Goal: Task Accomplishment & Management: Manage account settings

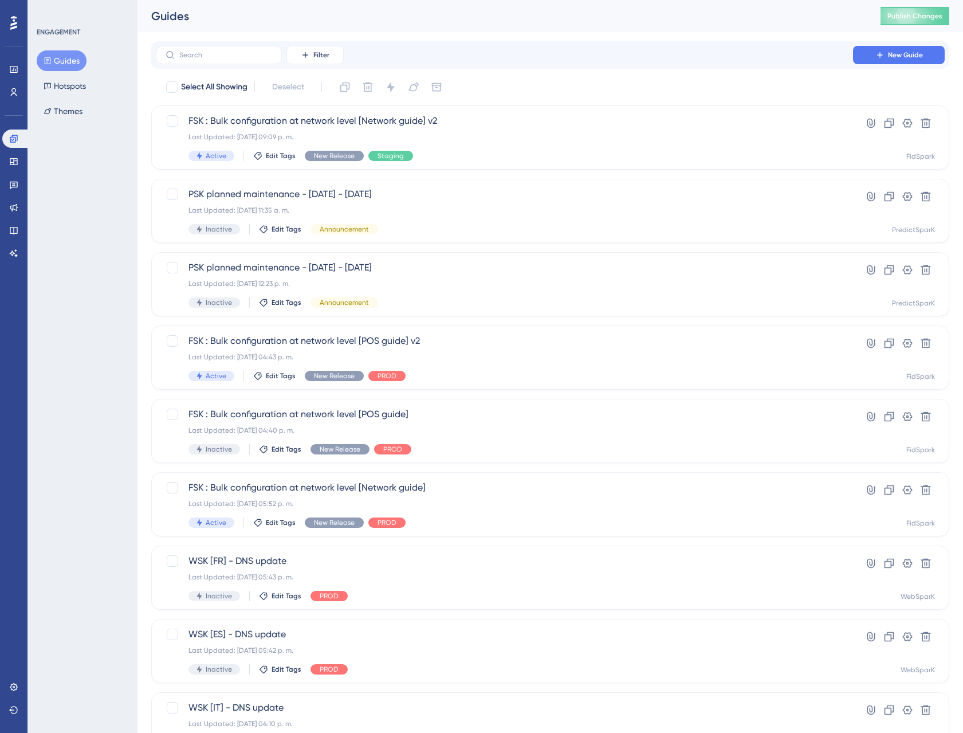
drag, startPoint x: 103, startPoint y: 216, endPoint x: 133, endPoint y: 160, distance: 63.6
click at [104, 215] on div "ENGAGEMENT Guides Hotspots Themes" at bounding box center [82, 366] width 110 height 733
click at [198, 60] on label at bounding box center [219, 55] width 126 height 18
click at [198, 59] on input "text" at bounding box center [225, 55] width 93 height 8
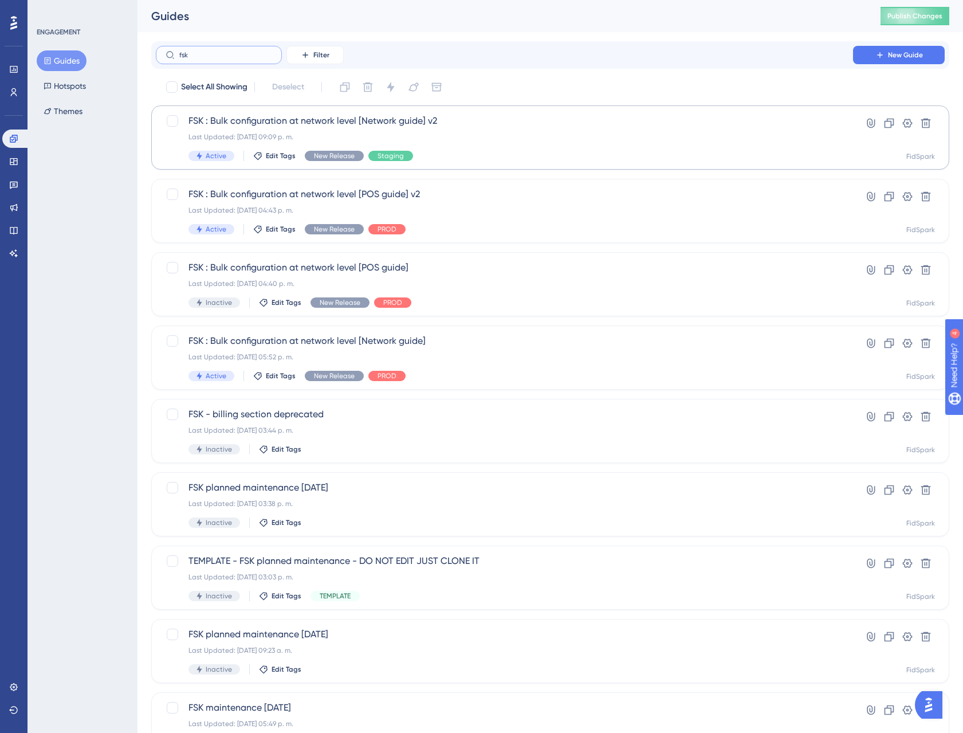
type input "fsk"
click at [322, 122] on span "FSK : Bulk configuration at network level [Network guide] v2" at bounding box center [504, 121] width 632 height 14
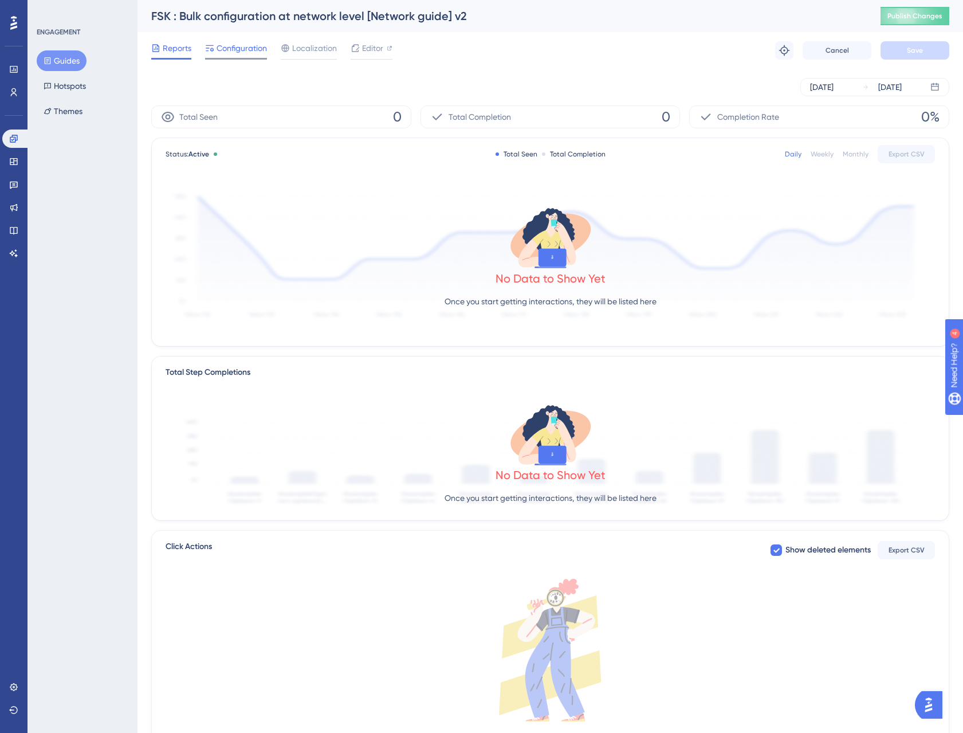
click at [238, 50] on span "Configuration" at bounding box center [242, 48] width 50 height 14
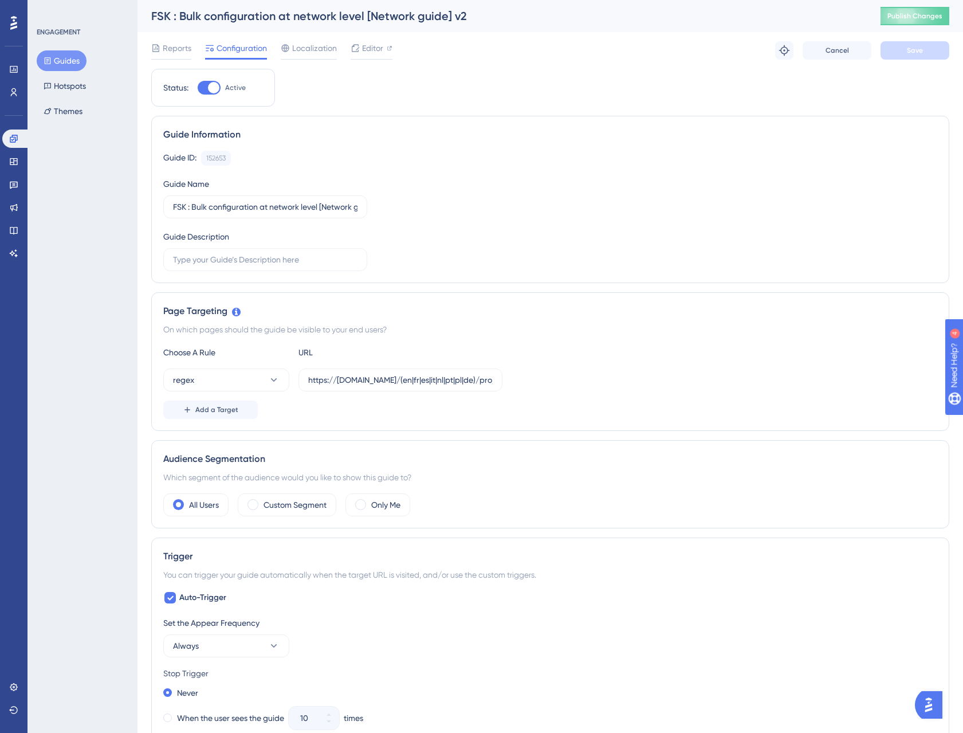
click at [207, 84] on div at bounding box center [209, 88] width 23 height 14
click at [198, 88] on input "Active" at bounding box center [197, 88] width 1 height 1
checkbox input "false"
click at [907, 47] on span "Save" at bounding box center [915, 50] width 16 height 9
click at [347, 380] on input "https://[DOMAIN_NAME]/(en|fr|es|it|nl|pt|pl|de)/pro/group/$" at bounding box center [400, 379] width 184 height 13
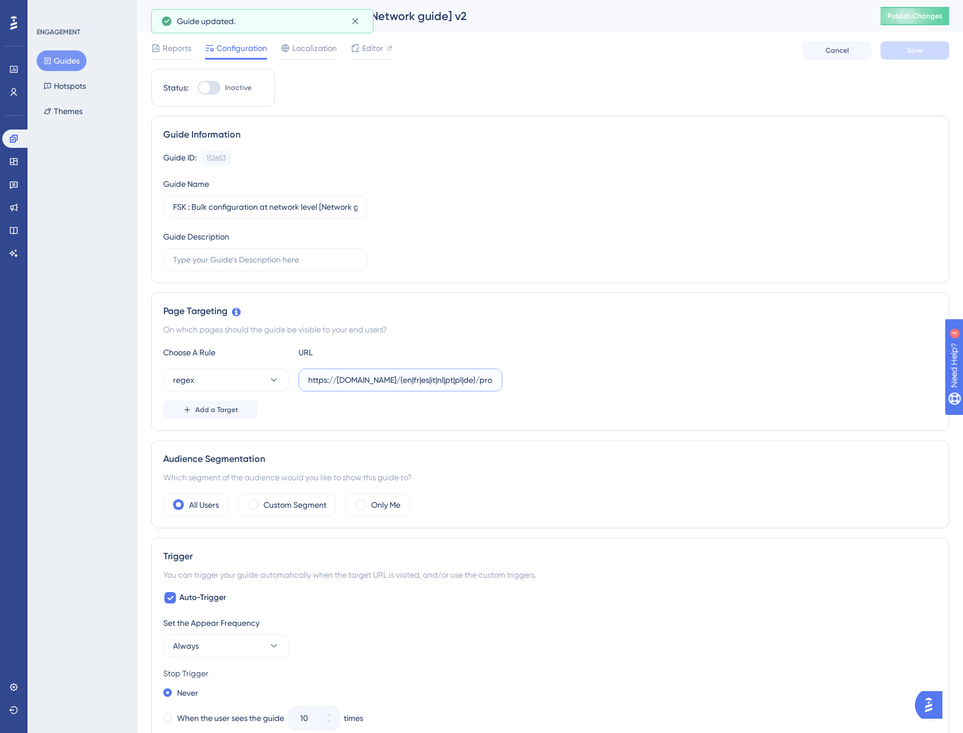
click at [347, 380] on input "https://[DOMAIN_NAME]/(en|fr|es|it|nl|pt|pl|de)/pro/group/$" at bounding box center [400, 379] width 184 height 13
type input "https://[DOMAIN_NAME]/(en|fr|es|it|nl|pt|pl|de)/pro/group/$"
click at [473, 436] on div "Status: Inactive Guide Information Guide ID: 152653 Copy Guide Name FSK : Bulk …" at bounding box center [550, 683] width 798 height 1229
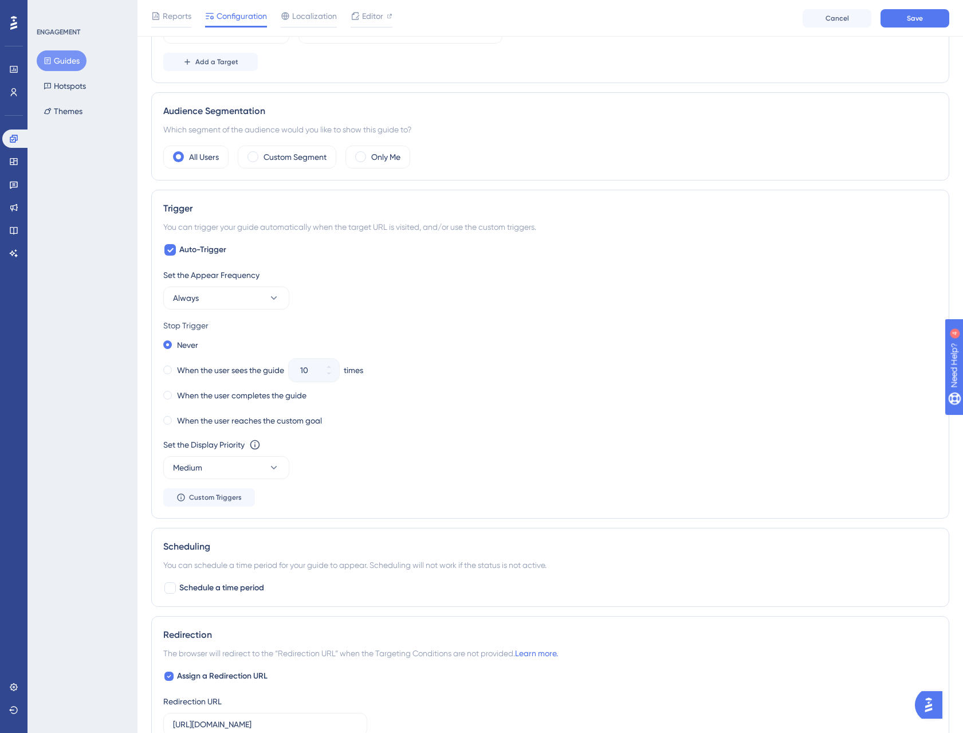
scroll to position [398, 0]
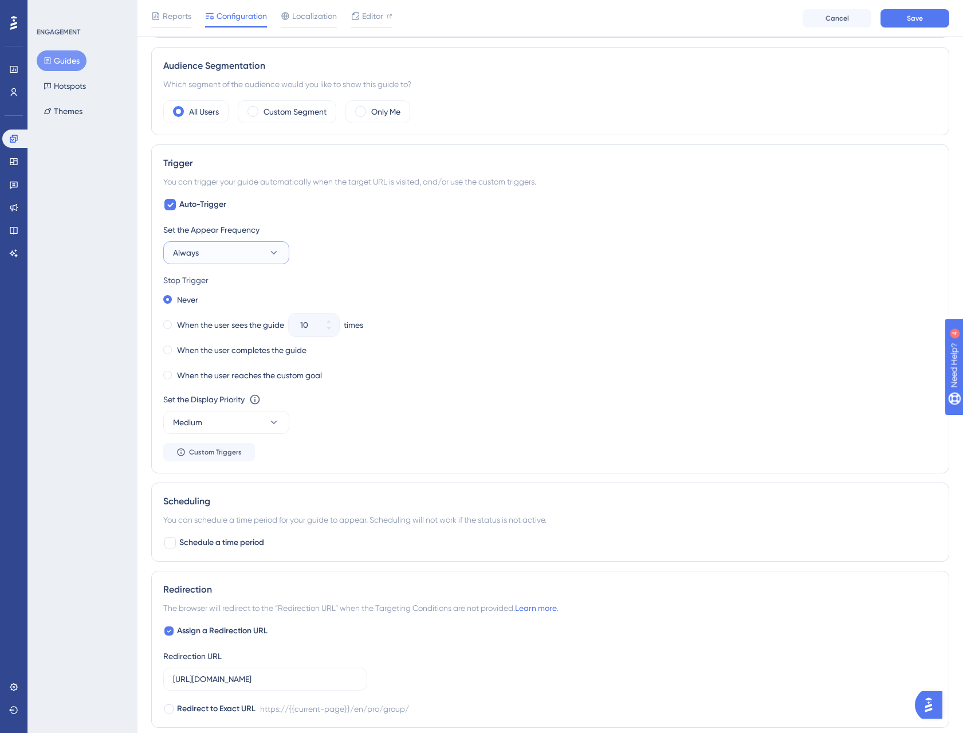
click at [263, 250] on button "Always" at bounding box center [226, 252] width 126 height 23
click at [251, 356] on div "Once [DATE] Once [DATE]" at bounding box center [226, 356] width 93 height 23
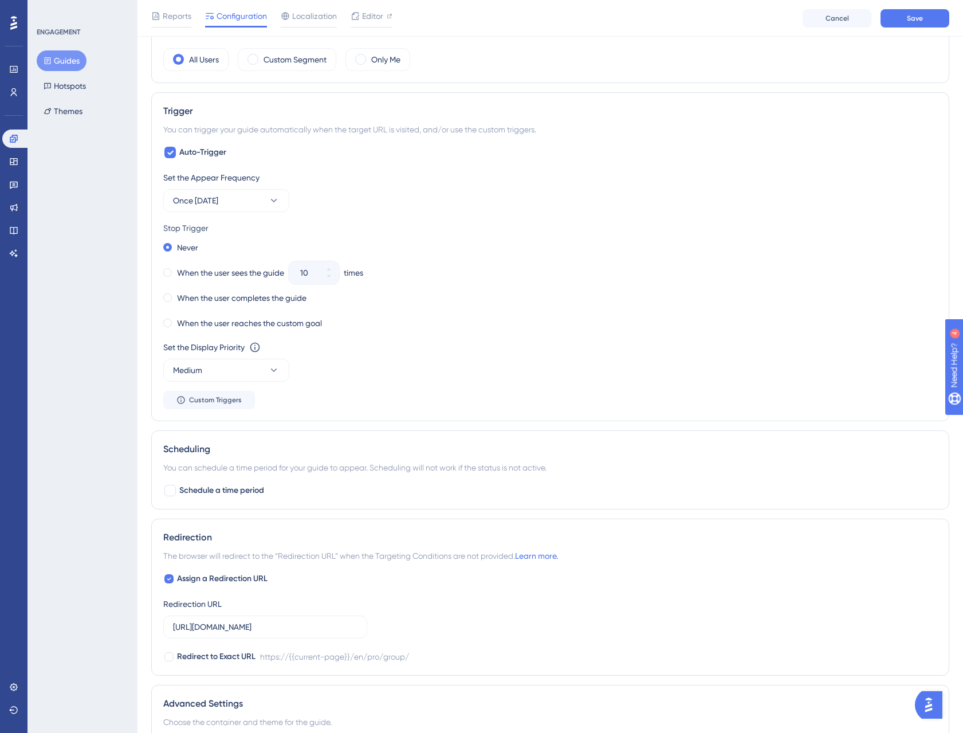
scroll to position [478, 0]
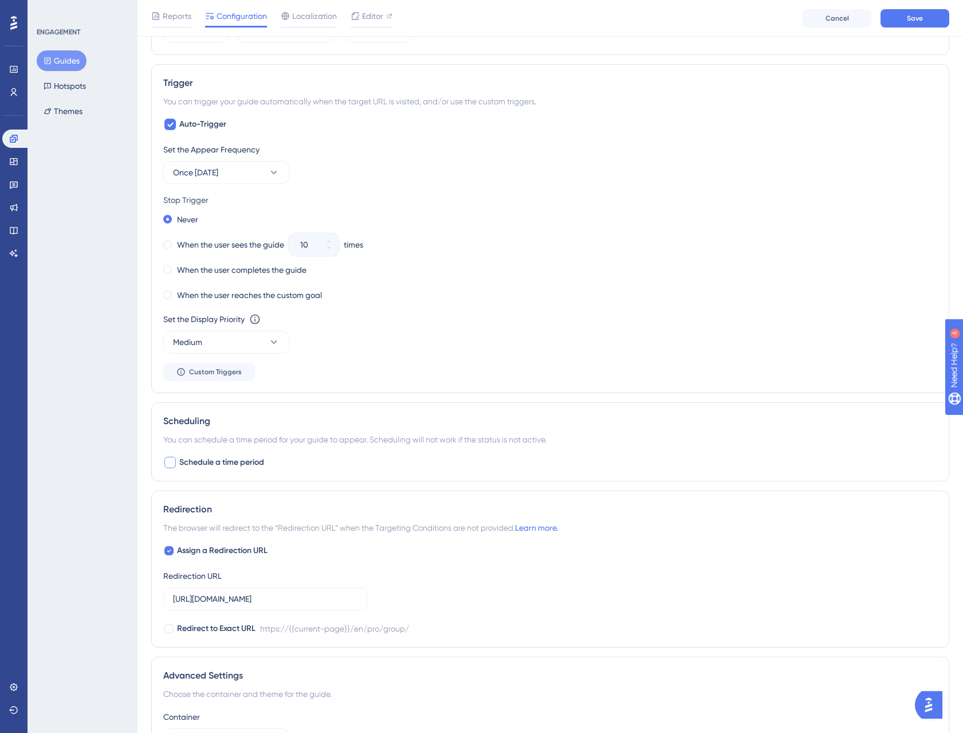
click at [171, 461] on div at bounding box center [169, 462] width 11 height 11
checkbox input "true"
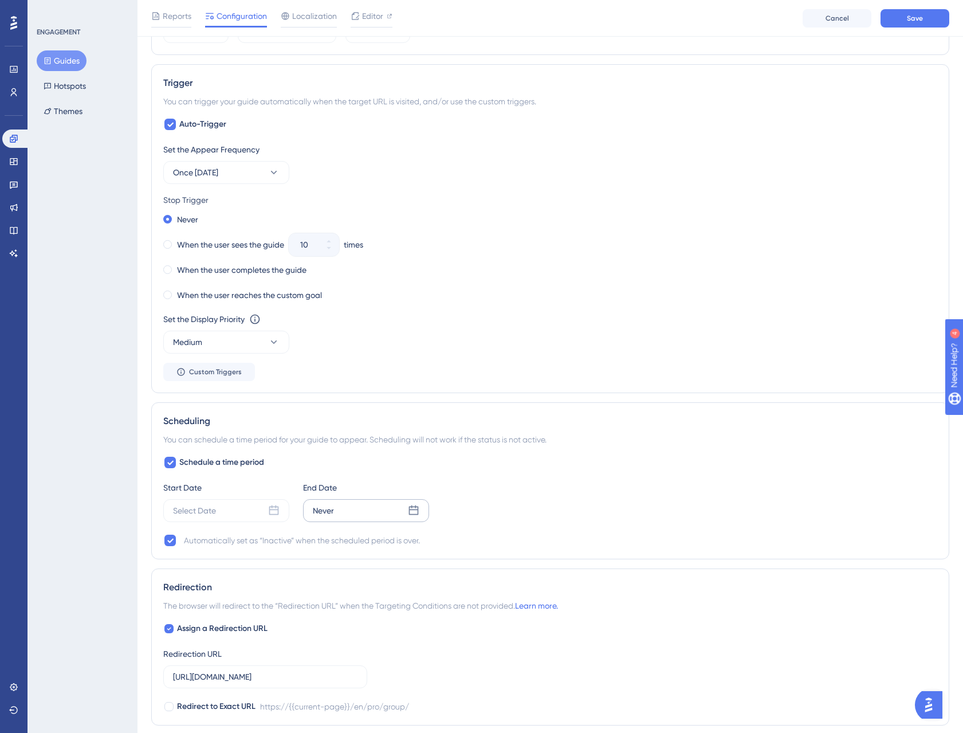
click at [363, 516] on div "Never" at bounding box center [366, 510] width 126 height 23
click at [247, 499] on div "Select Date" at bounding box center [226, 510] width 126 height 23
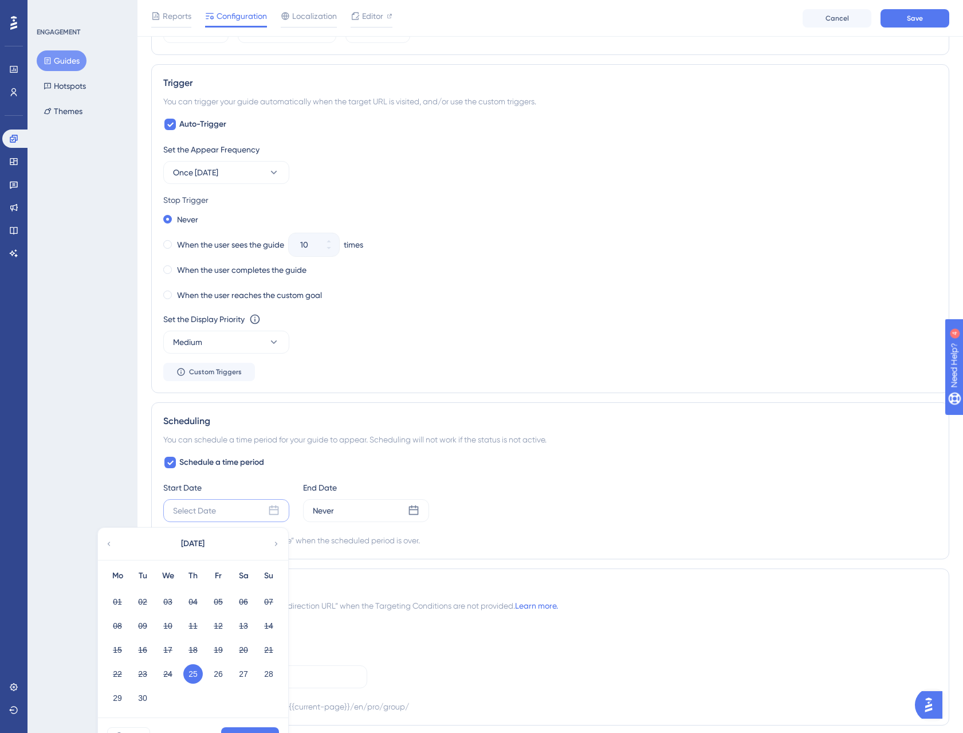
click at [246, 510] on div "Select Date [DATE] Mo Tu We Th Fr Sa Su 01 02 03 04 05 06 07 08 09 10 11 12 13 …" at bounding box center [226, 510] width 126 height 23
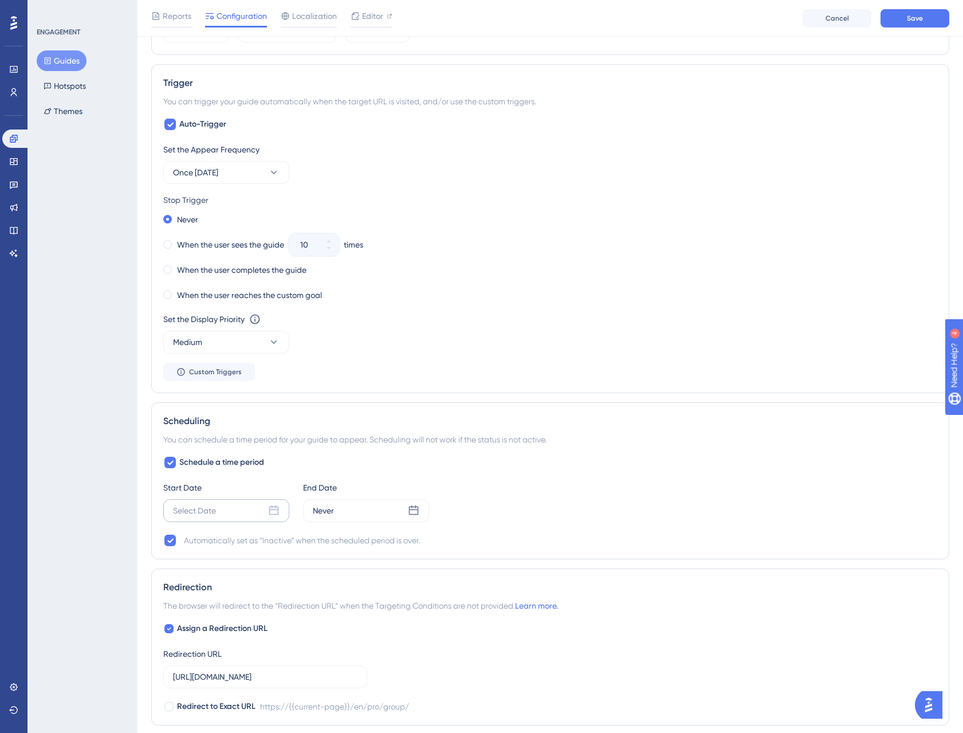
click at [245, 510] on div "Select Date" at bounding box center [226, 510] width 126 height 23
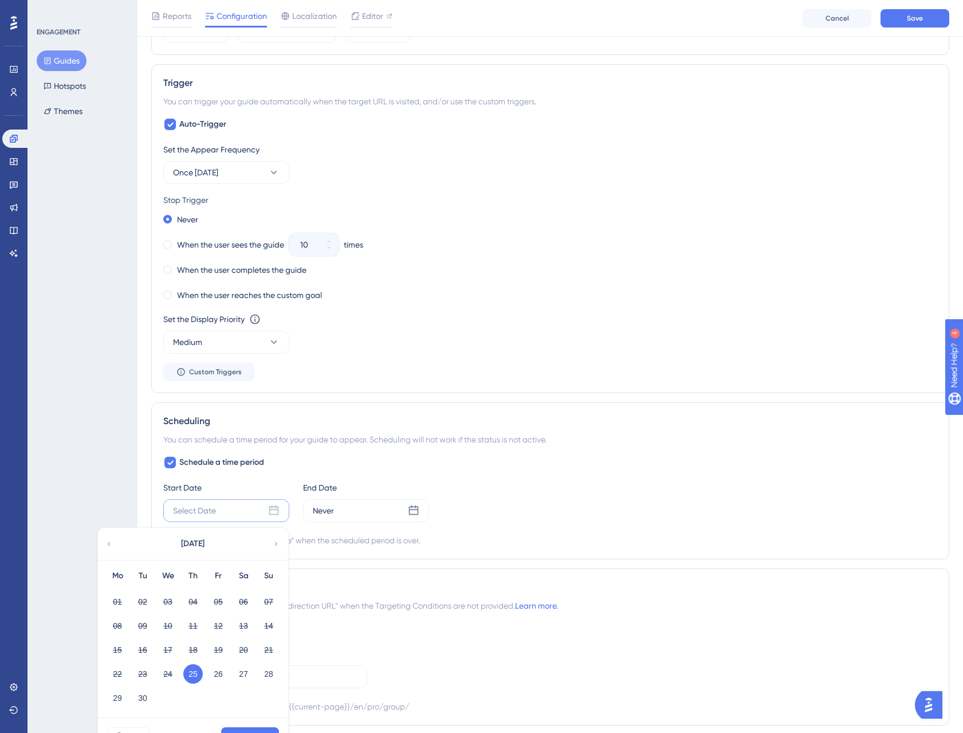
click at [188, 676] on button "25" at bounding box center [192, 673] width 19 height 19
click at [192, 674] on button "25" at bounding box center [192, 673] width 19 height 19
click at [196, 671] on button "25" at bounding box center [192, 673] width 19 height 19
click at [196, 670] on button "25" at bounding box center [192, 673] width 19 height 19
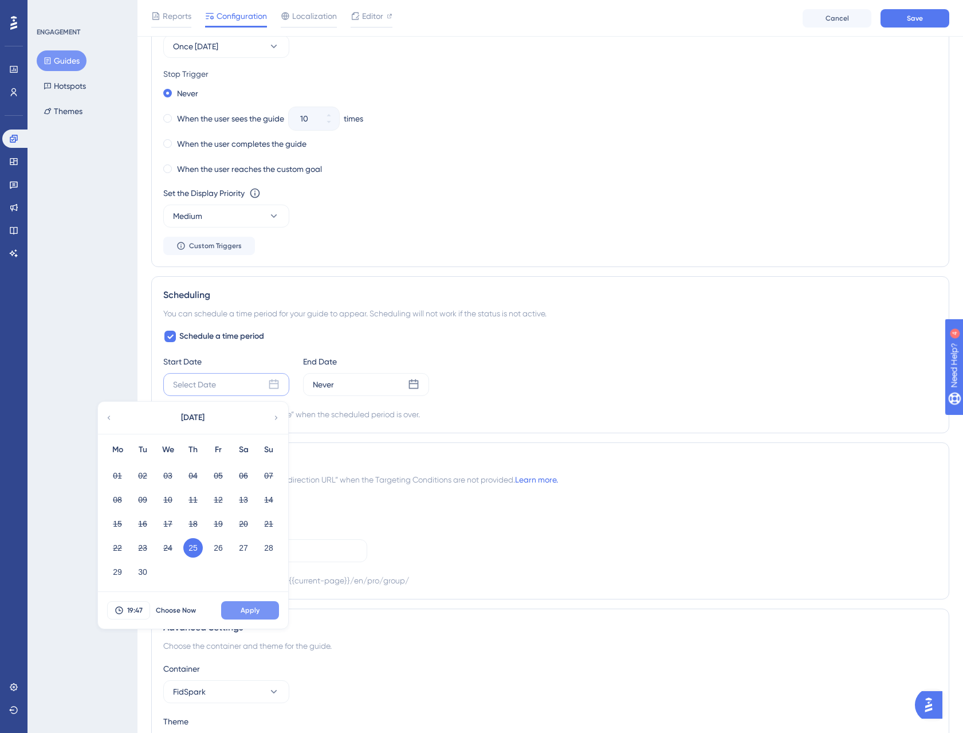
click at [252, 609] on span "Apply" at bounding box center [250, 609] width 19 height 9
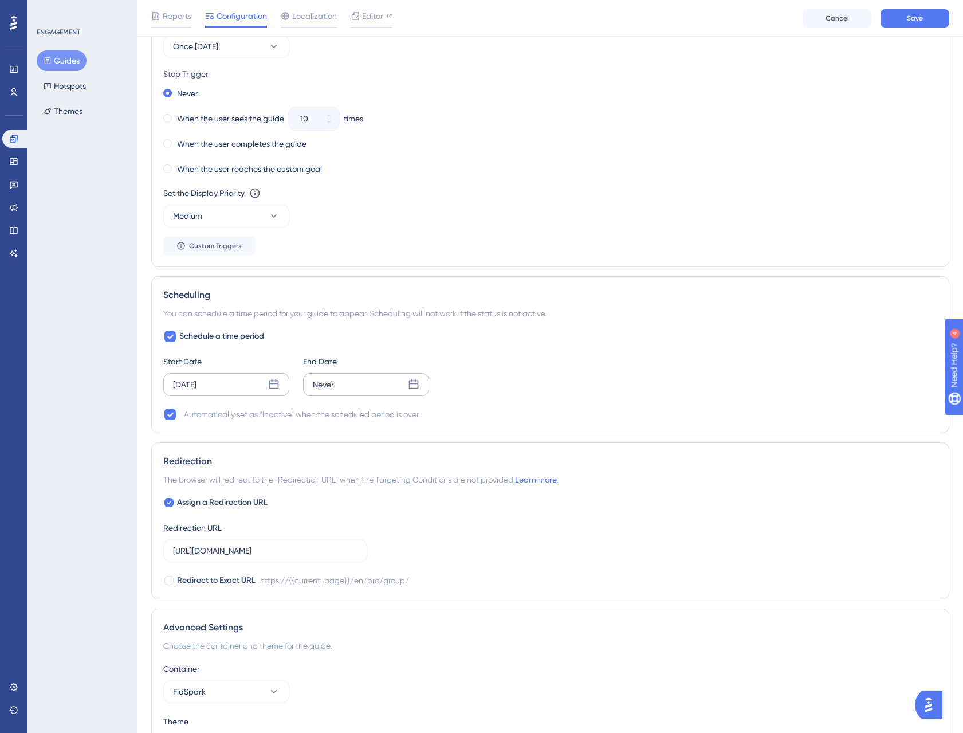
click at [357, 387] on div "Never" at bounding box center [366, 384] width 126 height 23
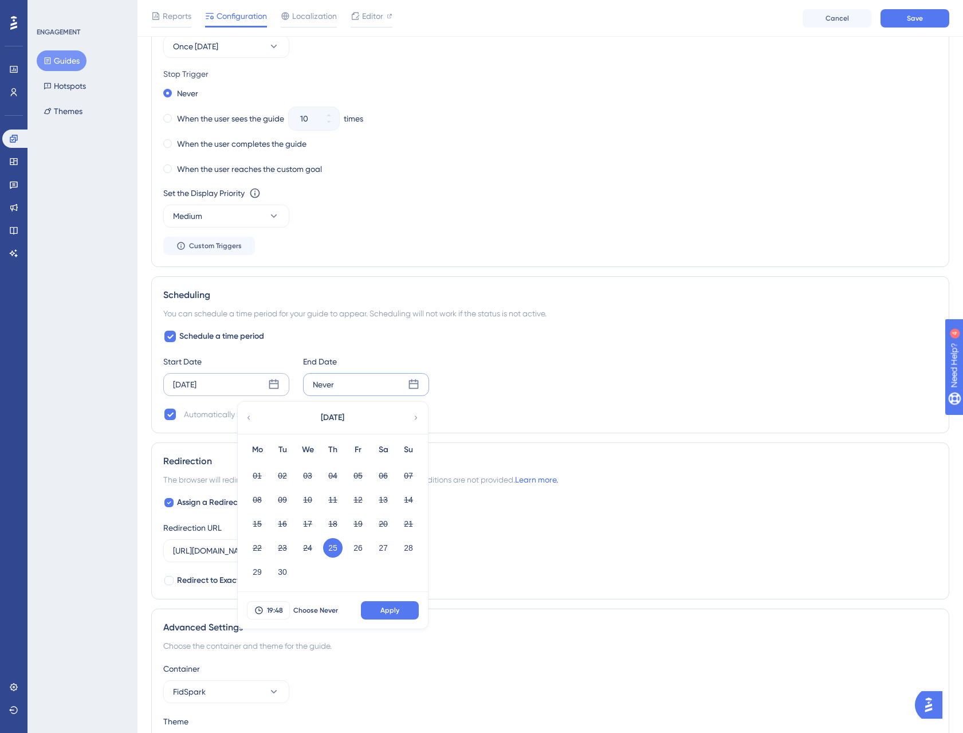
click at [415, 409] on div "[DATE]" at bounding box center [332, 418] width 189 height 32
click at [416, 418] on icon at bounding box center [416, 417] width 8 height 10
click at [355, 504] on button "10" at bounding box center [357, 499] width 19 height 19
click at [384, 611] on span "Apply" at bounding box center [389, 609] width 19 height 9
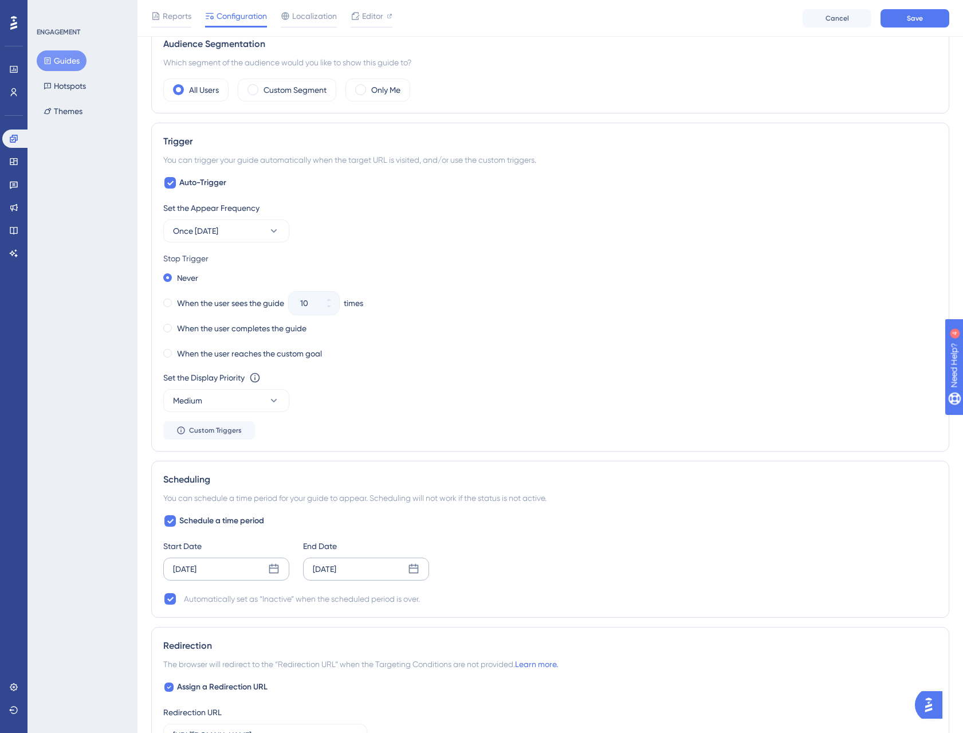
scroll to position [418, 0]
click at [168, 304] on span at bounding box center [167, 304] width 9 height 9
click at [175, 301] on input "radio" at bounding box center [175, 301] width 0 height 0
click at [328, 309] on icon at bounding box center [328, 307] width 7 height 7
click at [330, 309] on icon at bounding box center [328, 307] width 7 height 7
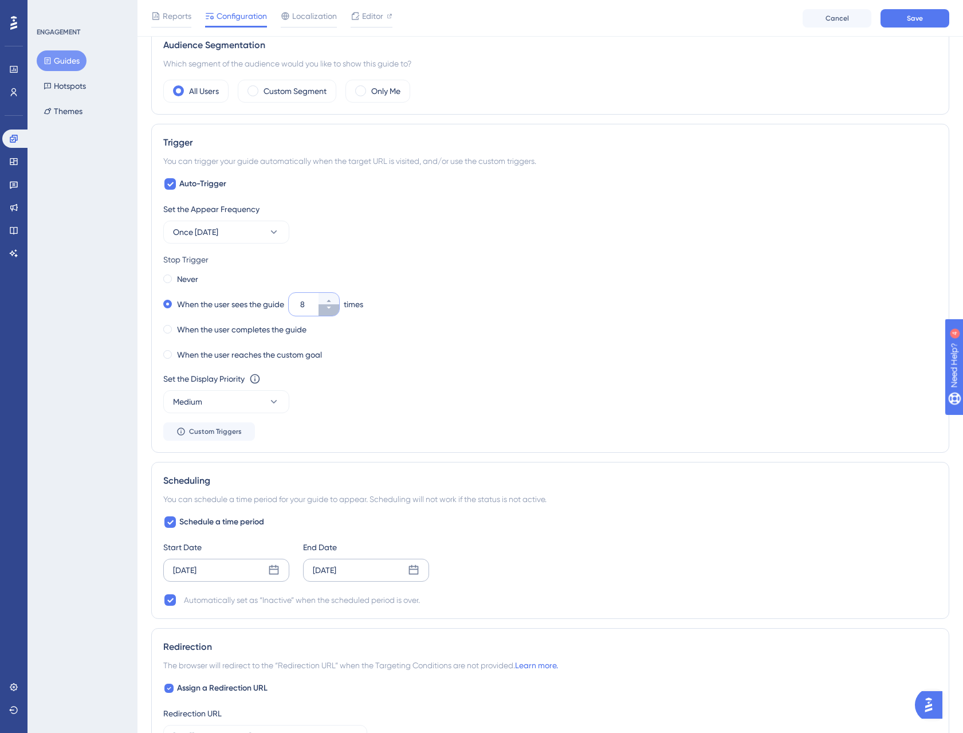
click at [331, 309] on icon at bounding box center [328, 307] width 7 height 7
type input "5"
click at [458, 340] on div "Never When the user sees the guide 5 times When the user completes the guide Wh…" at bounding box center [550, 317] width 774 height 92
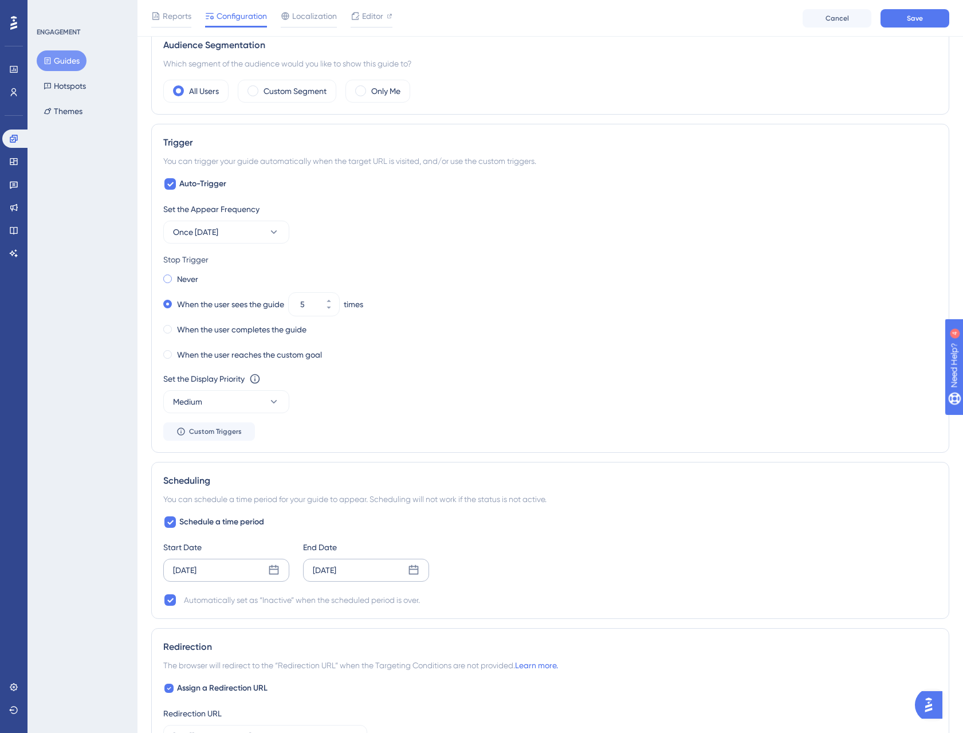
click at [163, 280] on span at bounding box center [167, 278] width 9 height 9
click at [175, 276] on input "radio" at bounding box center [175, 276] width 0 height 0
click at [518, 380] on div "Set the Display Priority This option will set the display priority between auto…" at bounding box center [550, 379] width 774 height 14
click at [202, 233] on span "Once [DATE]" at bounding box center [195, 232] width 45 height 14
click at [206, 265] on span "Only Once" at bounding box center [199, 267] width 38 height 14
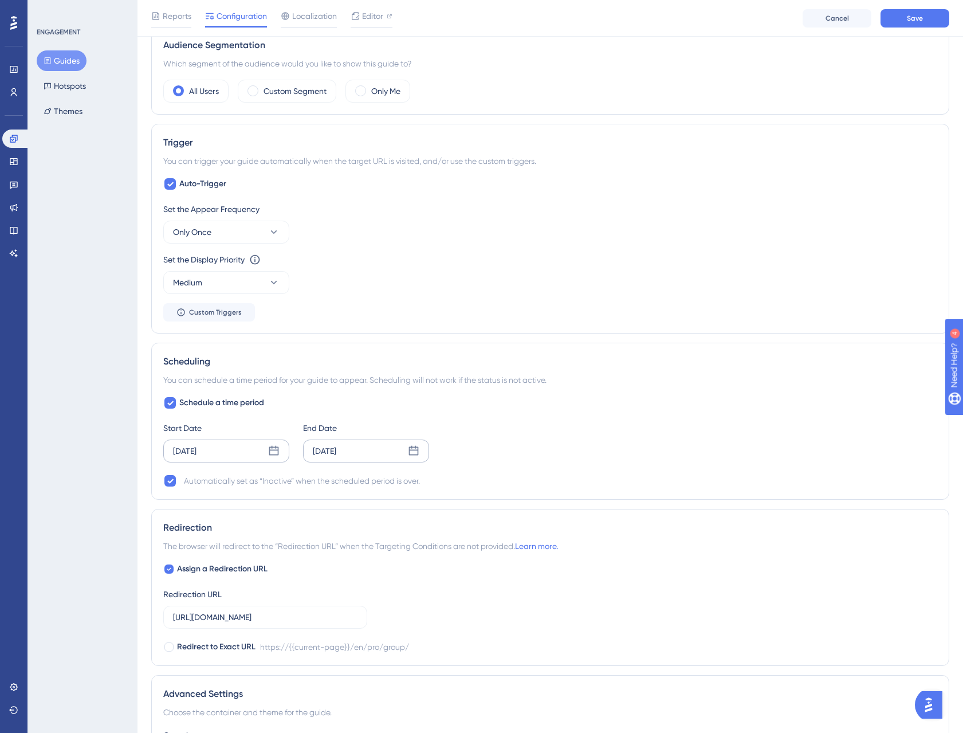
click at [513, 278] on div "Set the Display Priority This option will set the display priority between auto…" at bounding box center [550, 273] width 774 height 41
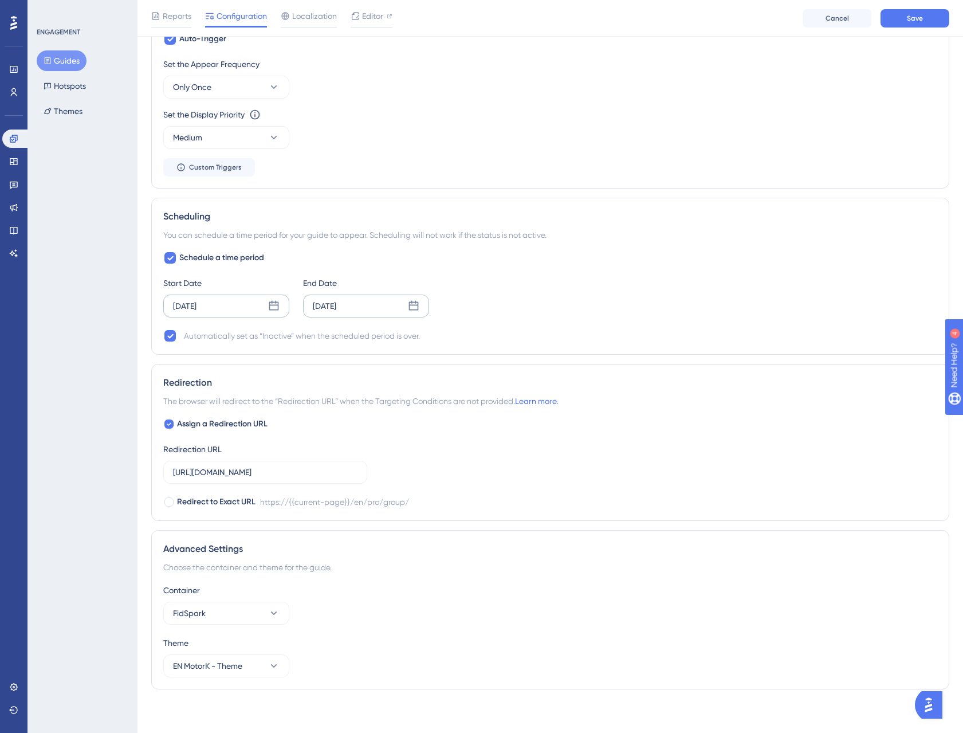
scroll to position [565, 0]
click at [214, 469] on input "[URL][DOMAIN_NAME]" at bounding box center [265, 469] width 184 height 13
type input "[URL][DOMAIN_NAME]"
click at [171, 422] on icon at bounding box center [169, 421] width 5 height 9
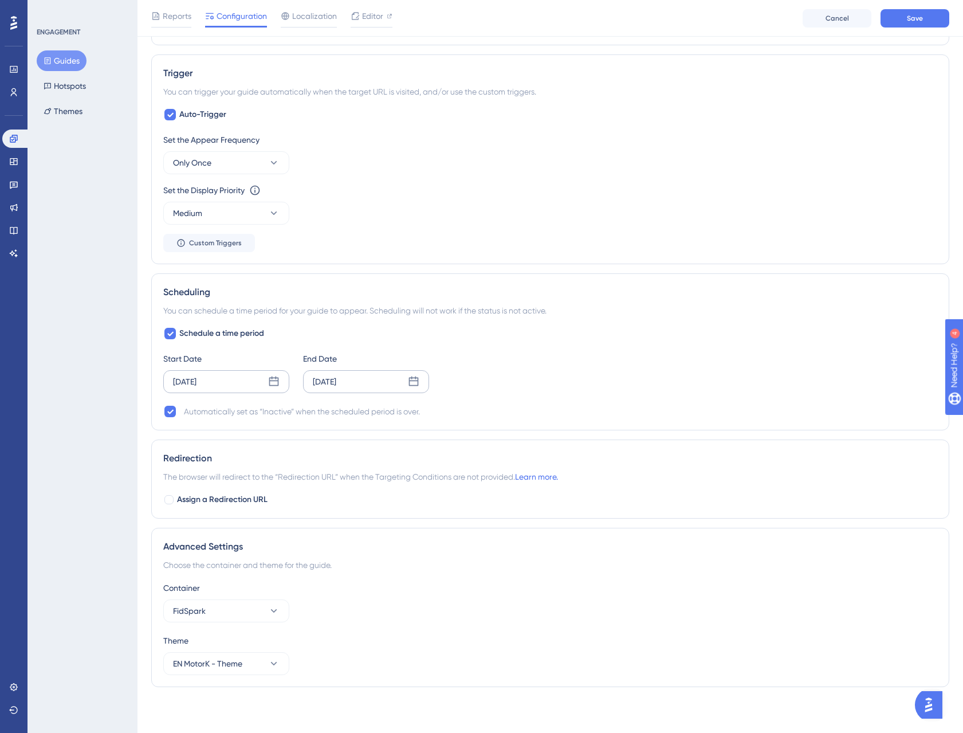
scroll to position [487, 0]
click at [170, 499] on div at bounding box center [168, 499] width 9 height 9
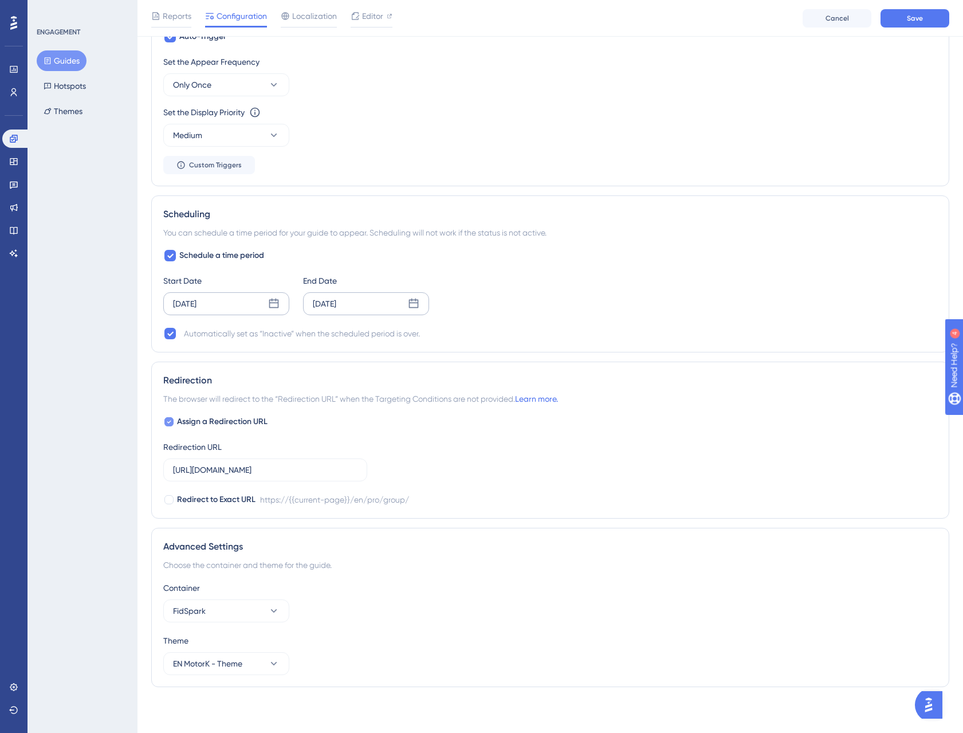
click at [171, 424] on icon at bounding box center [169, 421] width 5 height 9
checkbox input "false"
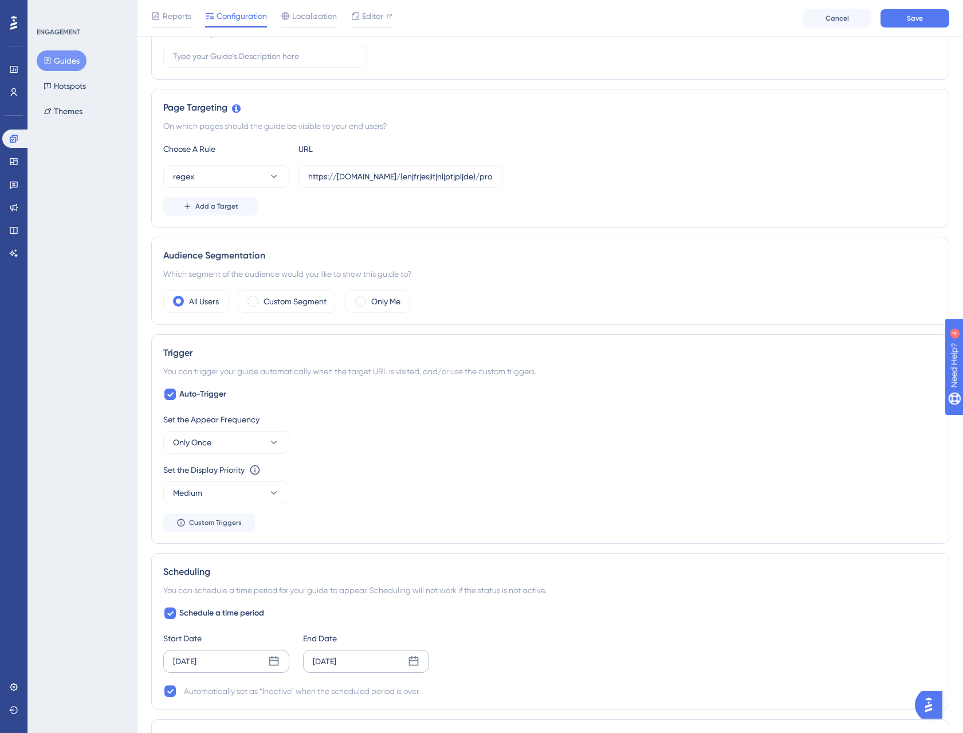
scroll to position [0, 0]
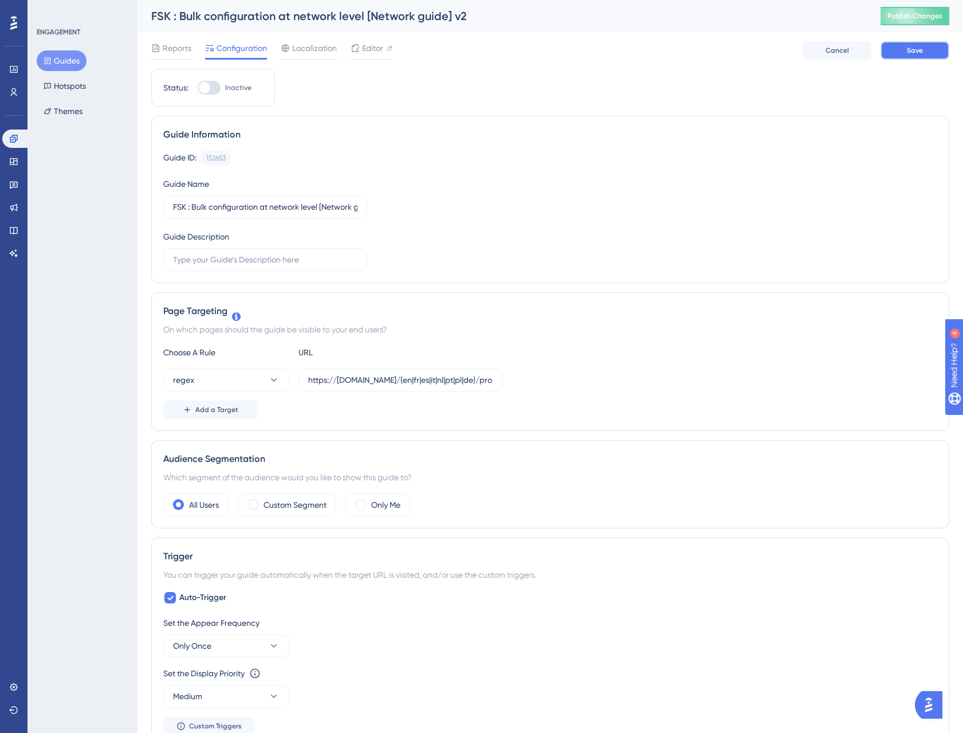
click at [924, 52] on button "Save" at bounding box center [914, 50] width 69 height 18
click at [61, 59] on button "Guides" at bounding box center [62, 60] width 50 height 21
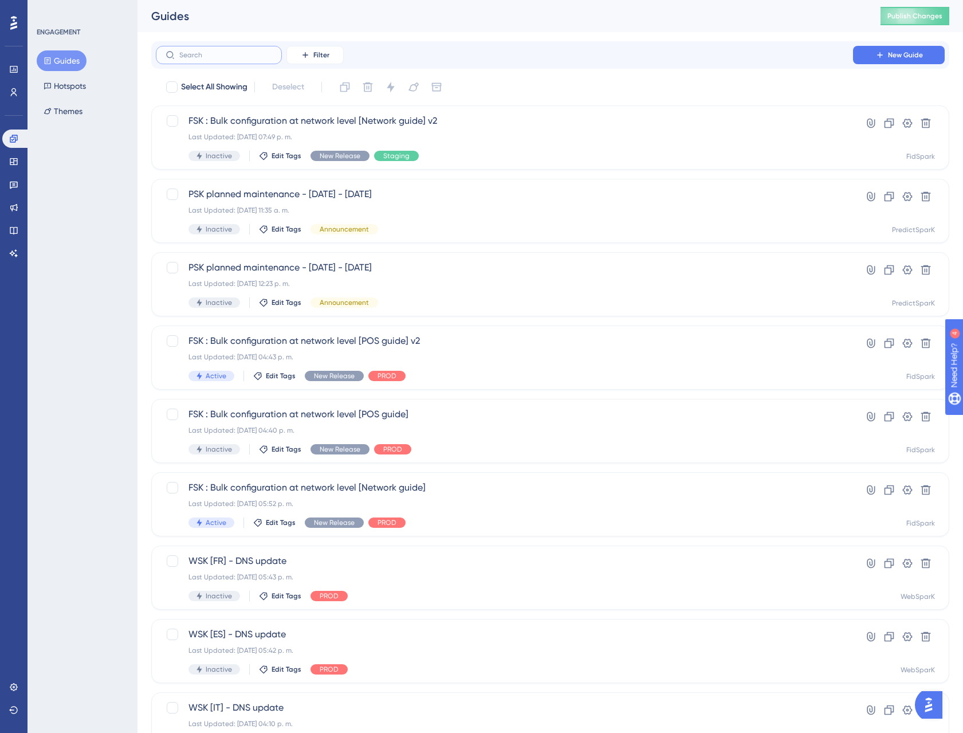
click at [202, 56] on input "text" at bounding box center [225, 55] width 93 height 8
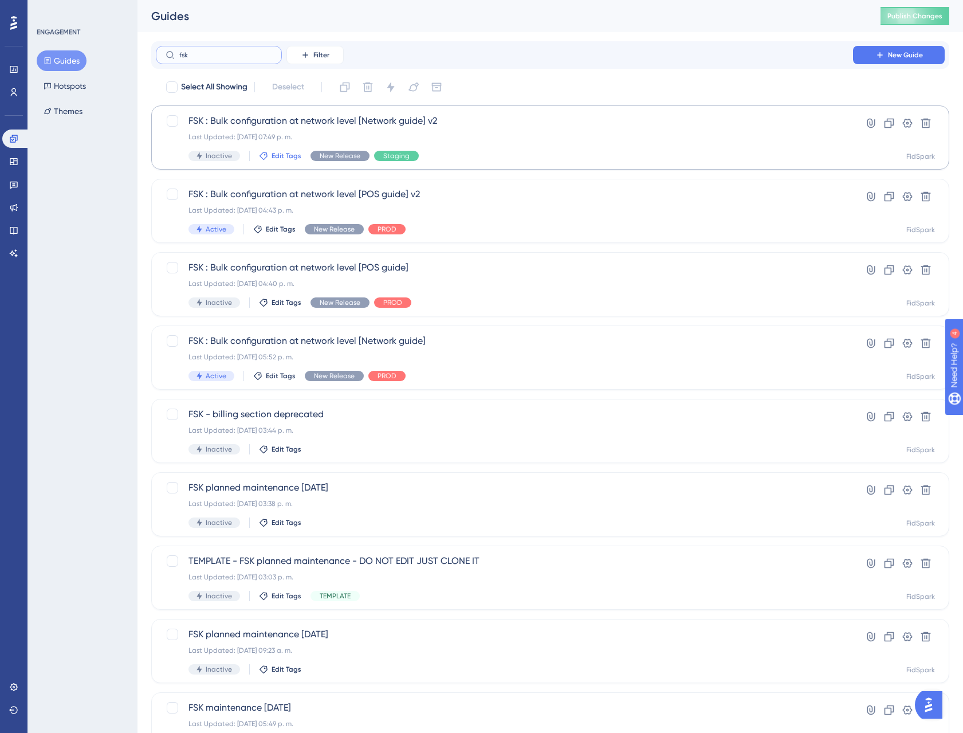
type input "fsk"
click at [274, 151] on span "Edit Tags" at bounding box center [287, 155] width 30 height 9
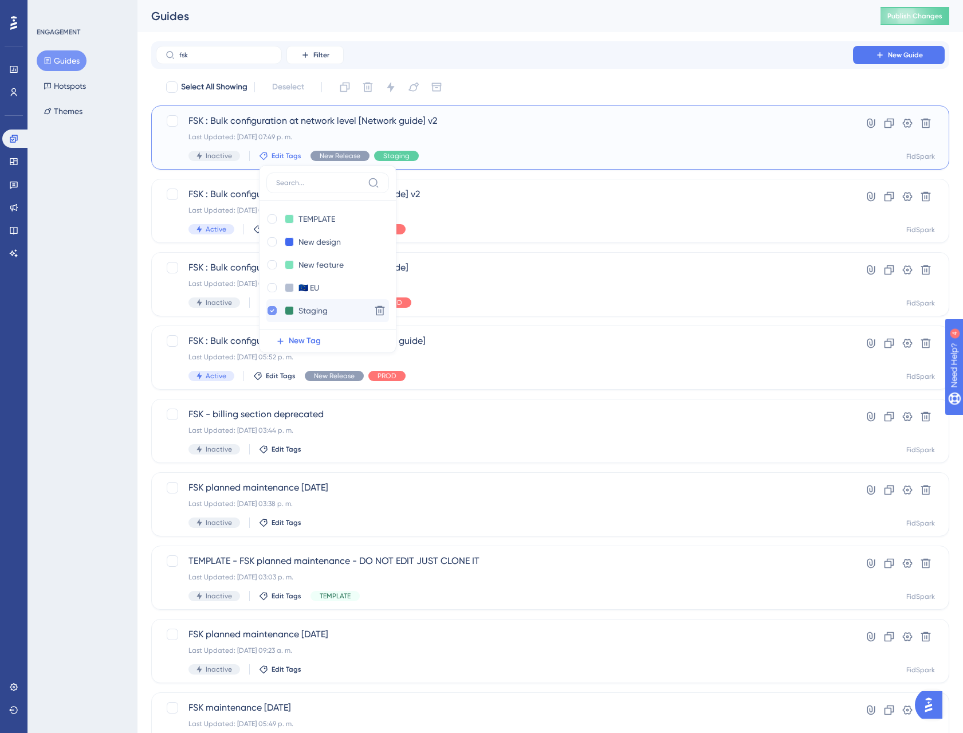
click at [270, 310] on icon at bounding box center [272, 310] width 5 height 8
checkbox input "false"
click at [312, 183] on input at bounding box center [319, 182] width 87 height 9
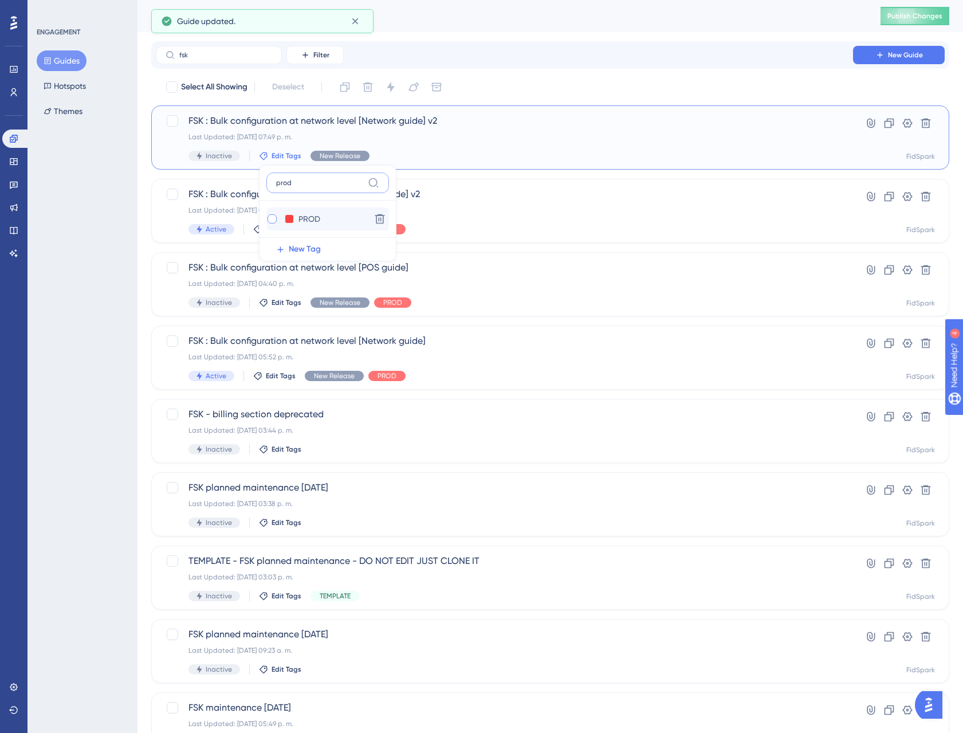
type input "prod"
click at [270, 219] on div at bounding box center [272, 218] width 9 height 9
checkbox input "true"
click at [135, 171] on div "ENGAGEMENT Guides Hotspots Themes" at bounding box center [82, 366] width 110 height 733
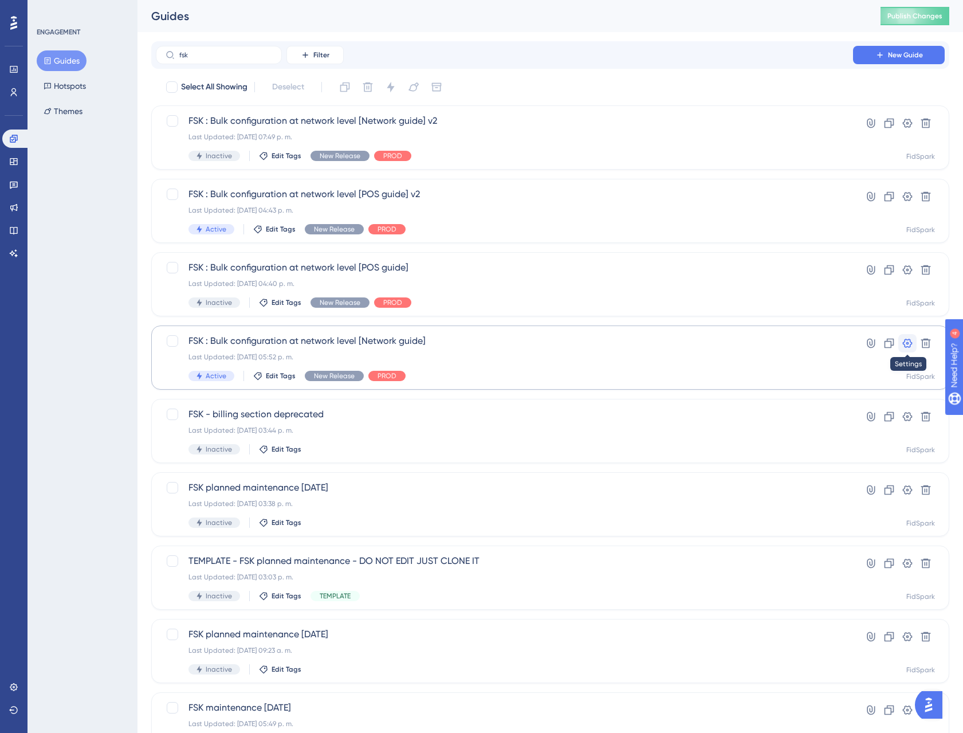
click at [909, 342] on icon at bounding box center [907, 342] width 11 height 11
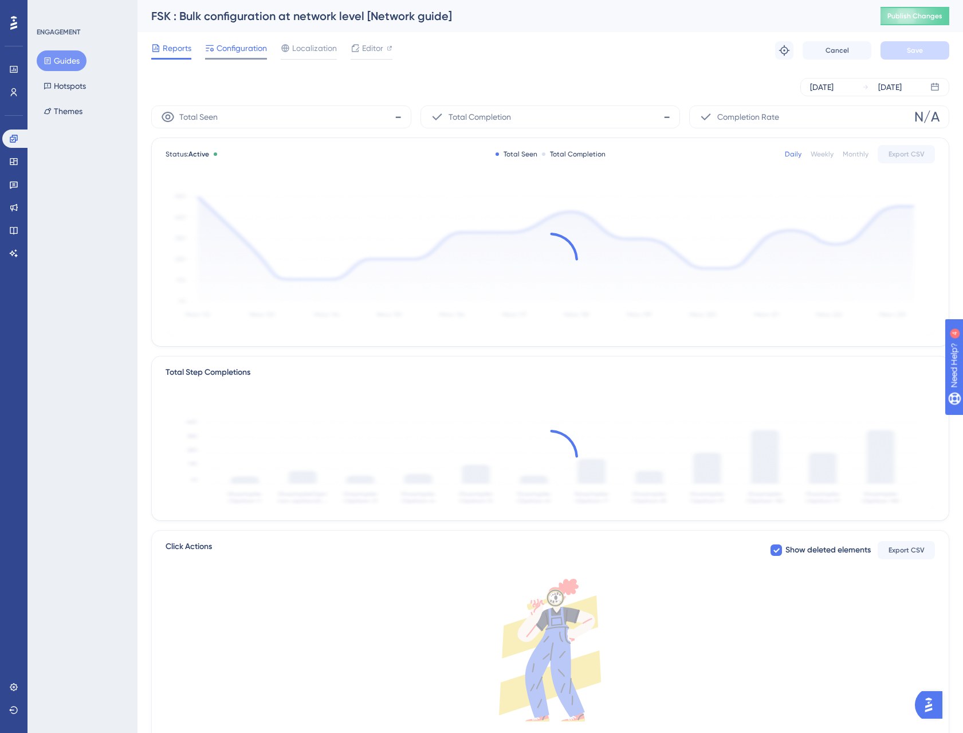
click at [251, 54] on span "Configuration" at bounding box center [242, 48] width 50 height 14
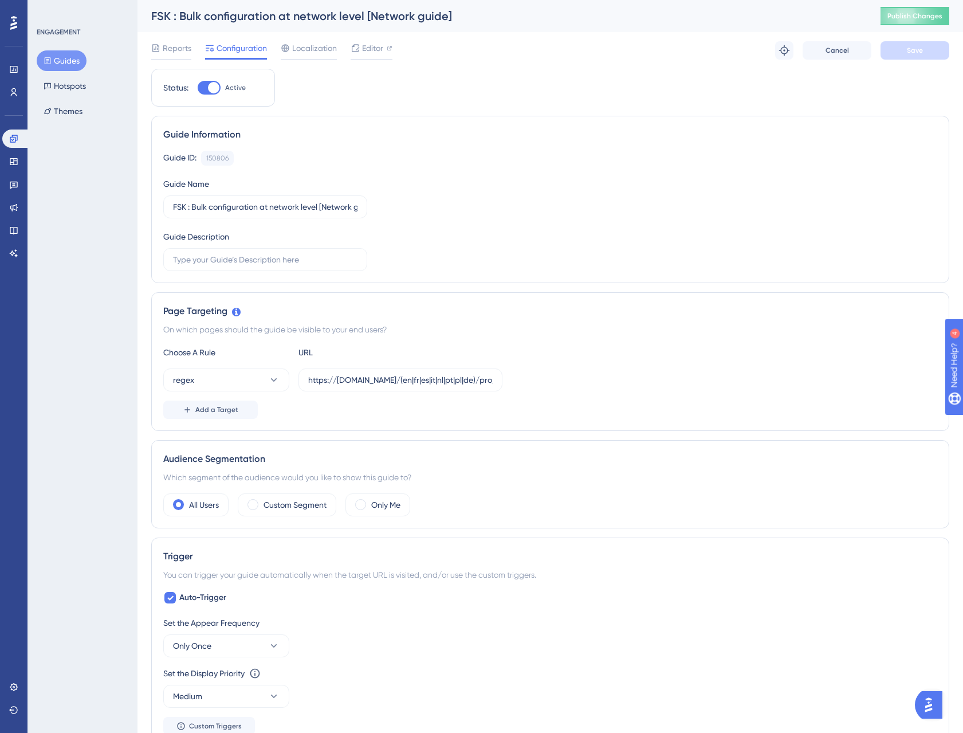
click at [214, 90] on div at bounding box center [213, 87] width 11 height 11
click at [198, 88] on input "Active" at bounding box center [197, 88] width 1 height 1
checkbox input "false"
click at [915, 58] on button "Save" at bounding box center [914, 50] width 69 height 18
click at [68, 59] on button "Guides" at bounding box center [62, 60] width 50 height 21
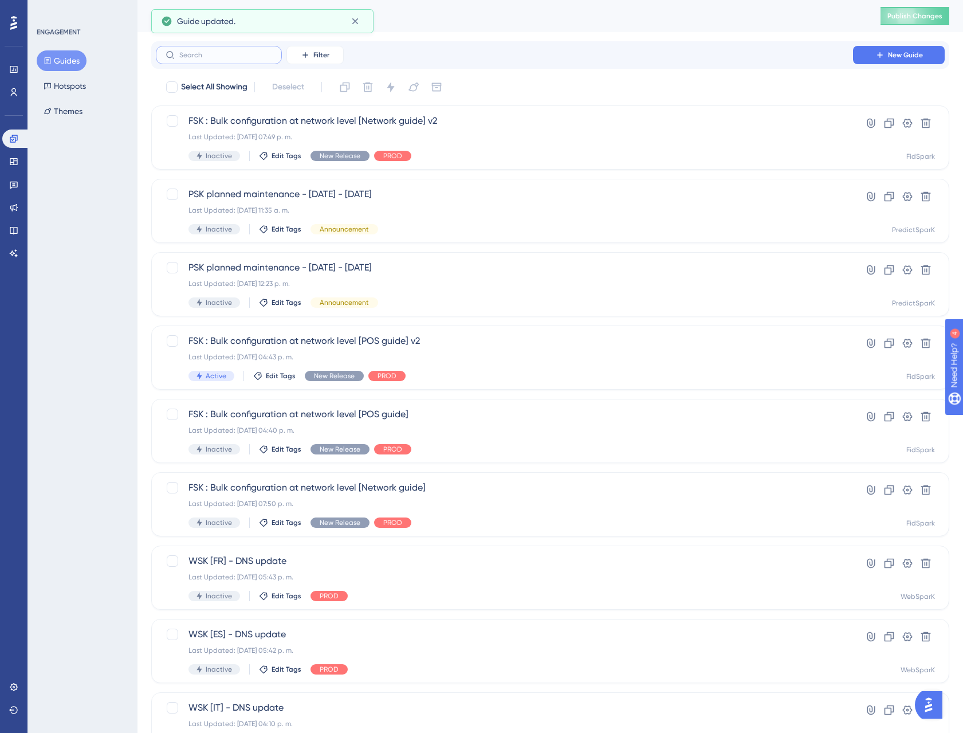
click at [233, 57] on input "text" at bounding box center [225, 55] width 93 height 8
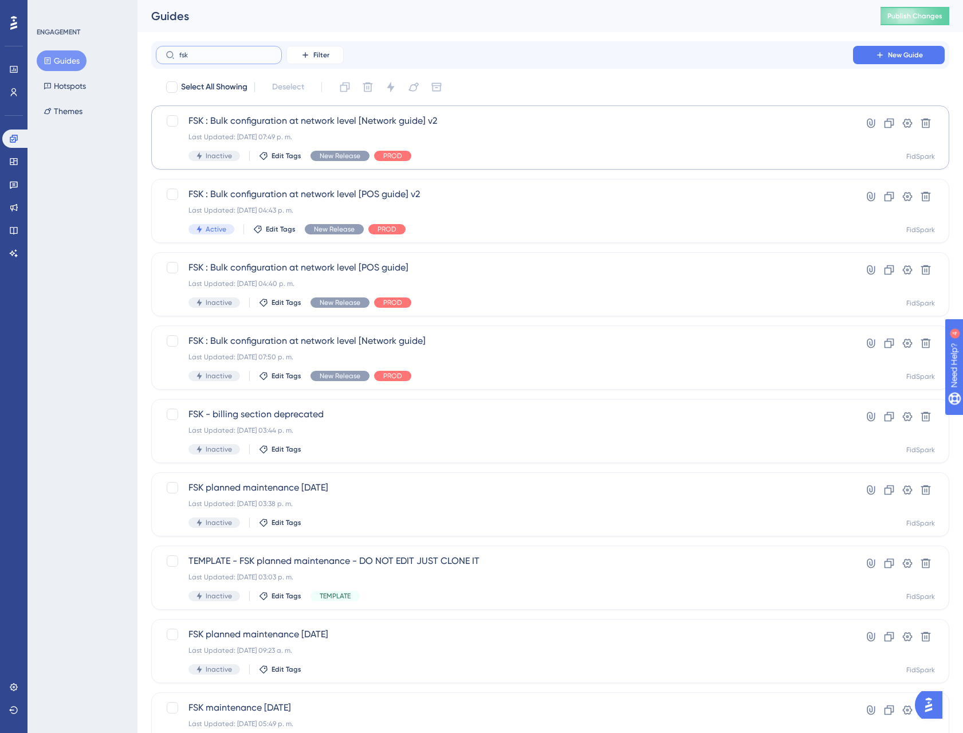
type input "fsk"
click at [214, 154] on span "Inactive" at bounding box center [219, 155] width 26 height 9
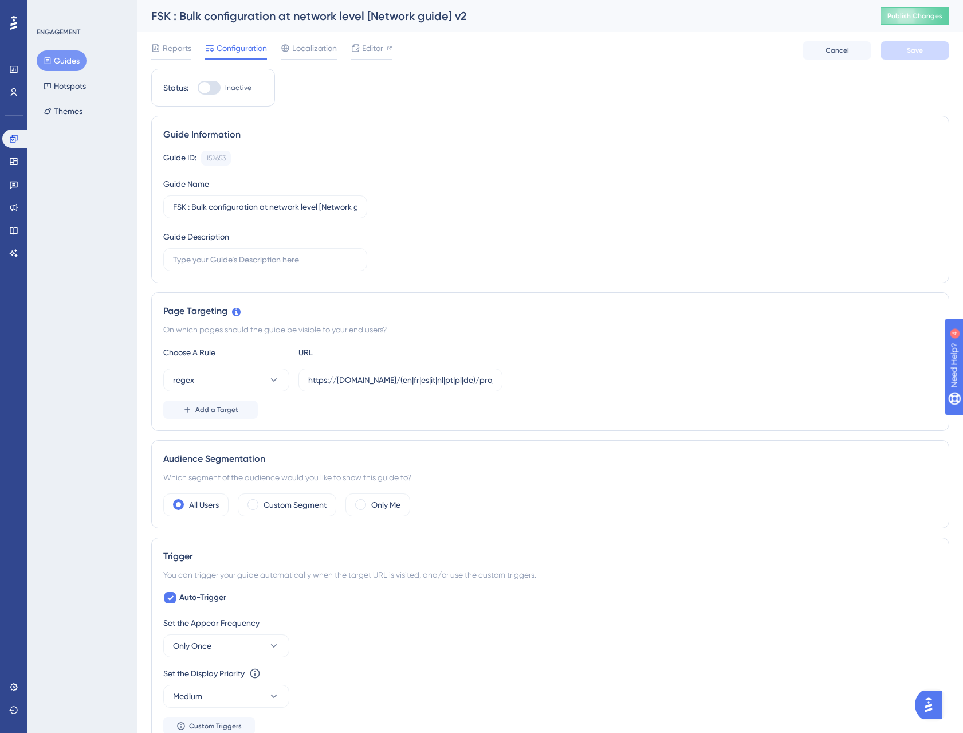
click at [214, 88] on div at bounding box center [209, 88] width 23 height 14
click at [198, 88] on input "Inactive" at bounding box center [197, 88] width 1 height 1
checkbox input "true"
click at [886, 48] on button "Save" at bounding box center [914, 50] width 69 height 18
click at [58, 57] on button "Guides" at bounding box center [62, 60] width 50 height 21
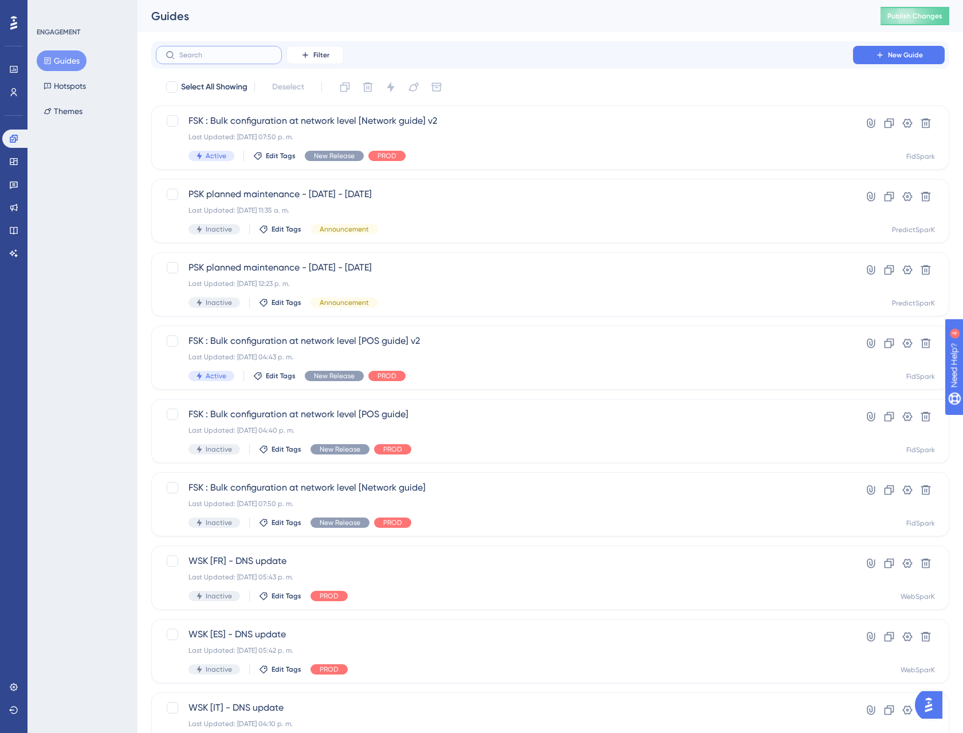
click at [228, 57] on input "text" at bounding box center [225, 55] width 93 height 8
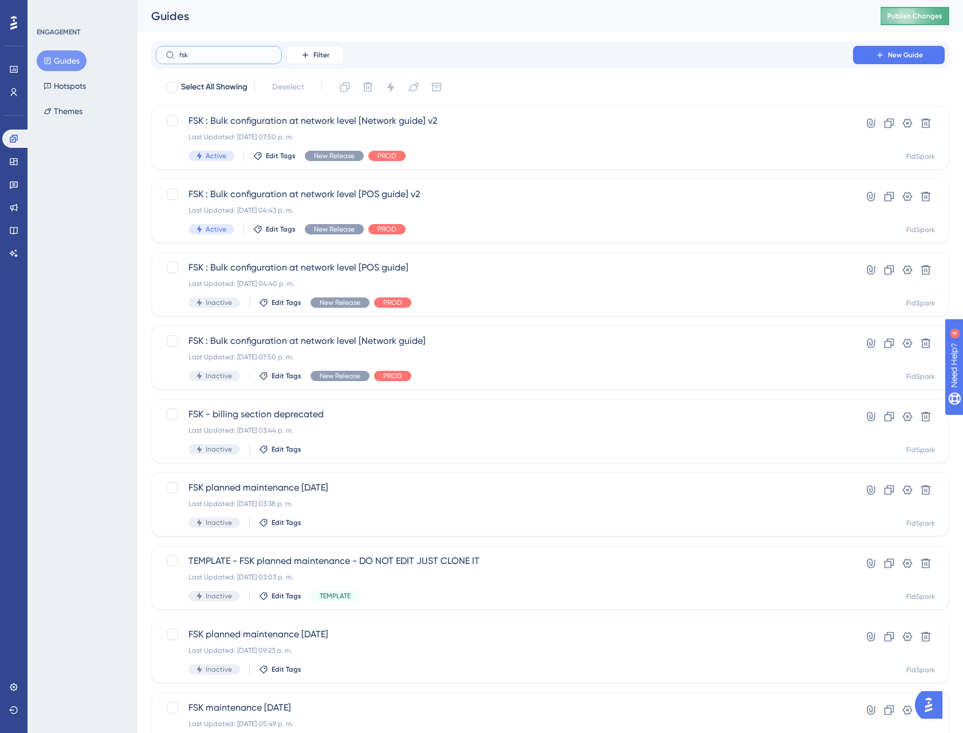
type input "fsk"
click at [934, 17] on span "Publish Changes" at bounding box center [914, 15] width 55 height 9
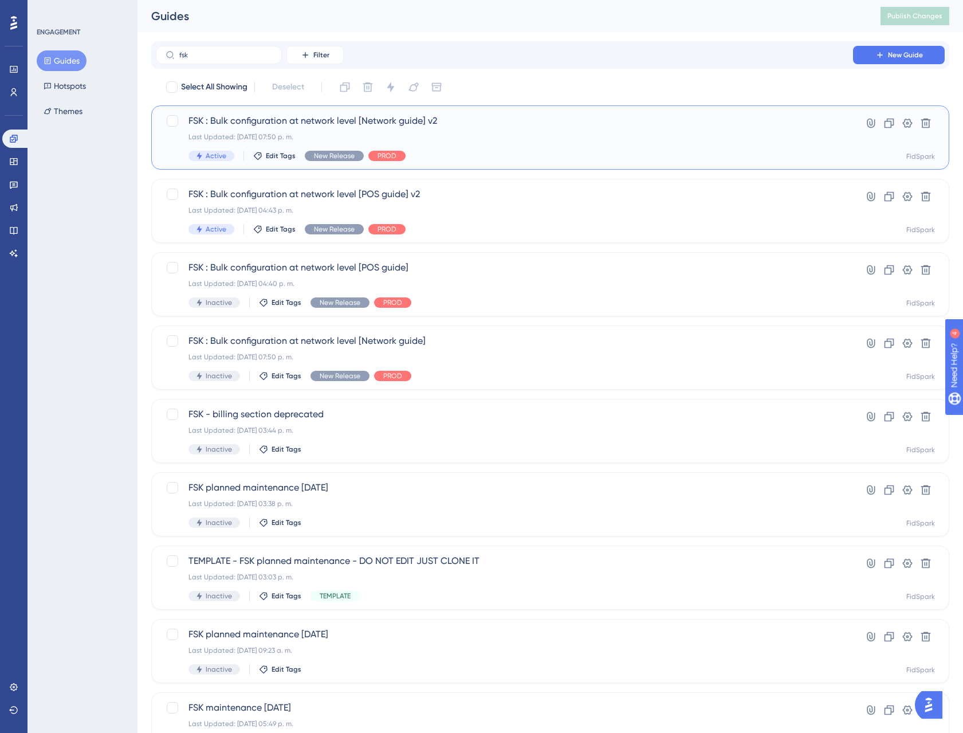
click at [287, 119] on span "FSK : Bulk configuration at network level [Network guide] v2" at bounding box center [504, 121] width 632 height 14
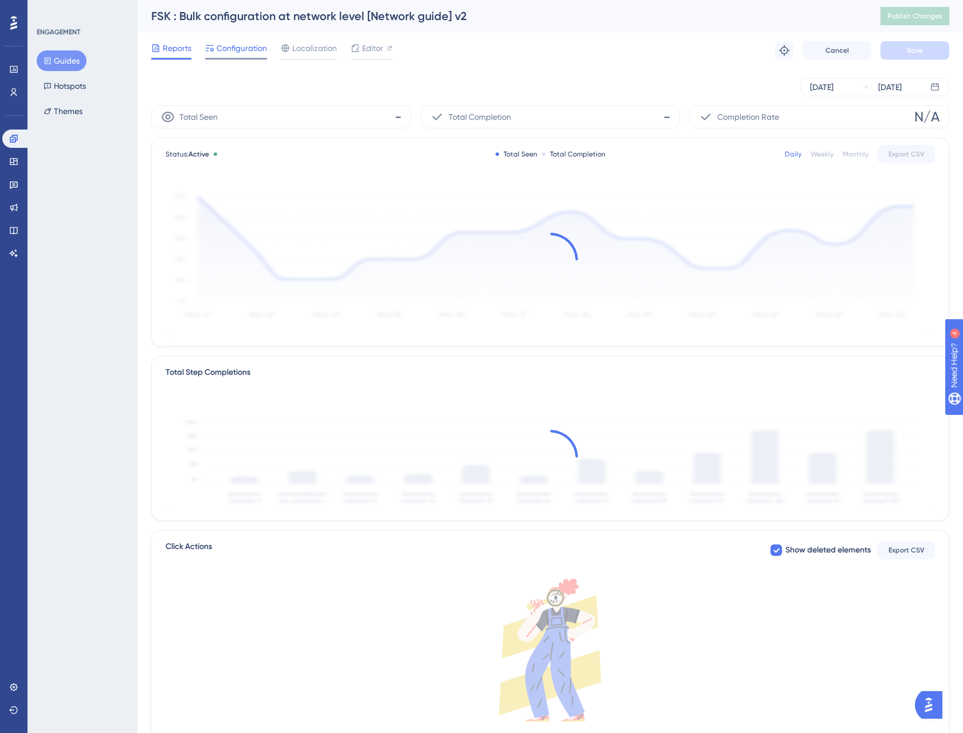
click at [253, 49] on span "Configuration" at bounding box center [242, 48] width 50 height 14
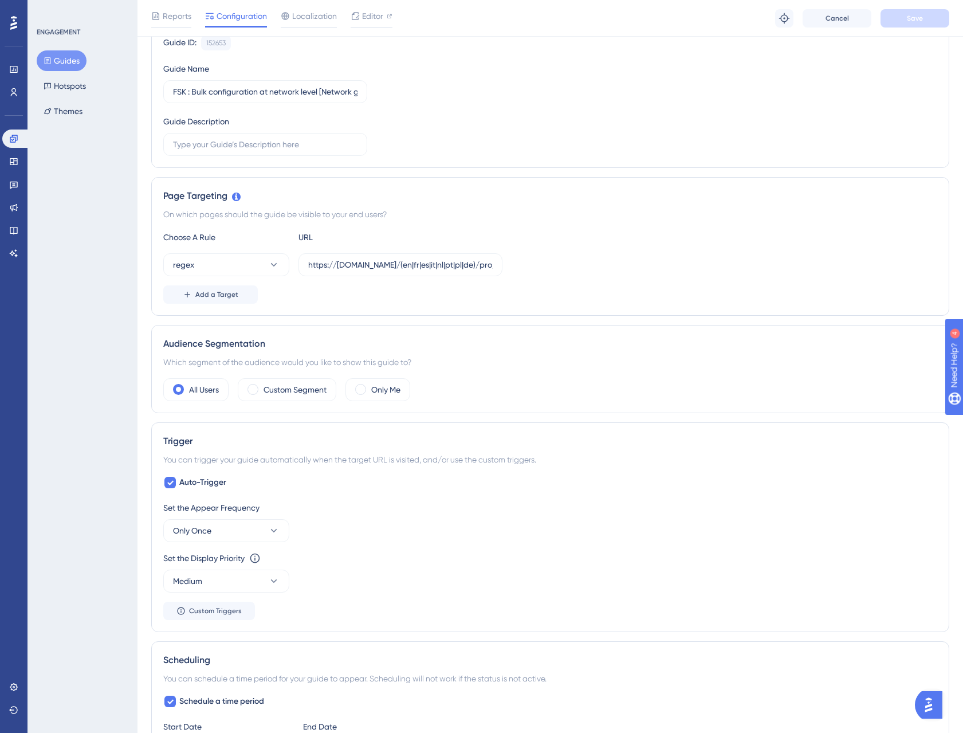
scroll to position [119, 0]
click at [407, 267] on input "https://[DOMAIN_NAME]/(en|fr|es|it|nl|pt|pl|de)/pro/group/$" at bounding box center [400, 265] width 184 height 13
click at [325, 309] on div "Page Targeting On which pages should the guide be visible to your end users? Ch…" at bounding box center [550, 247] width 798 height 139
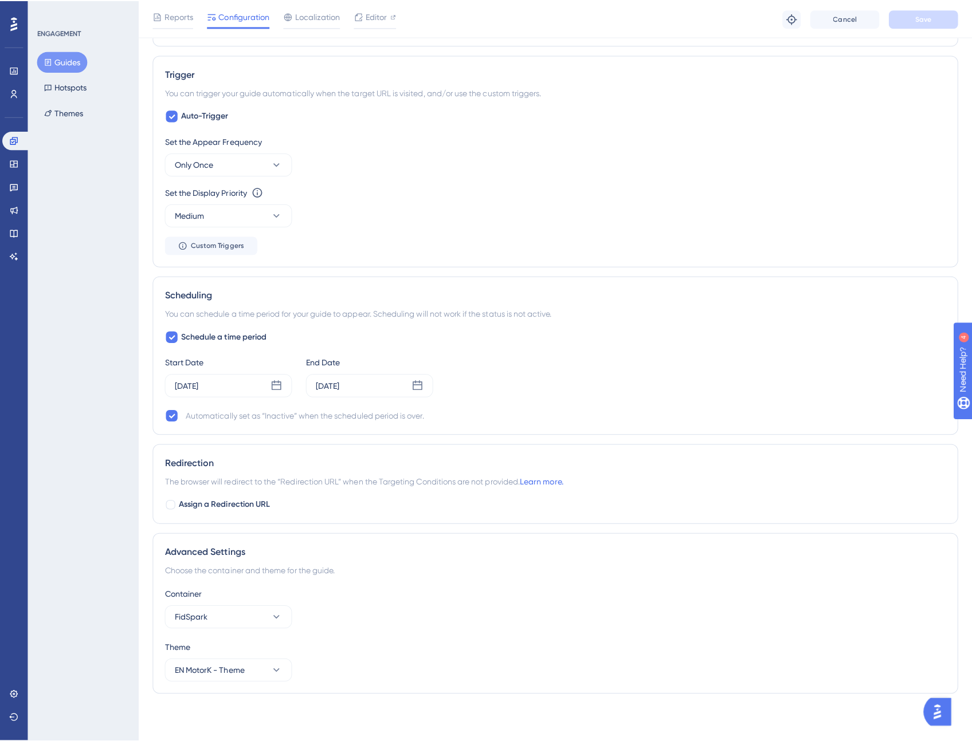
scroll to position [0, 0]
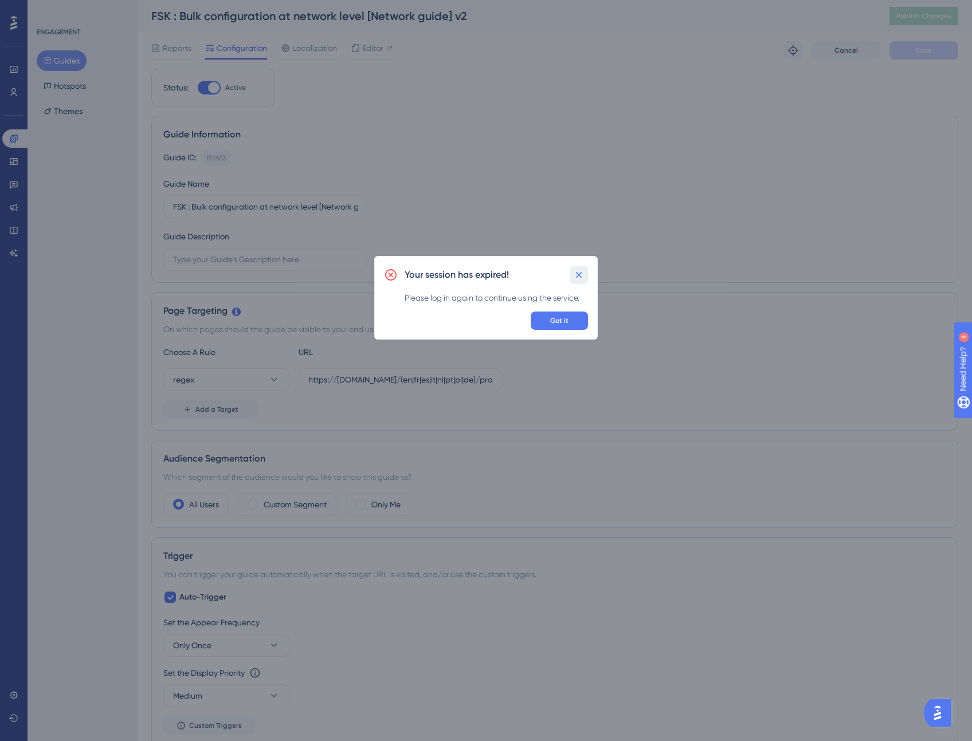
click at [584, 272] on button at bounding box center [578, 275] width 18 height 18
